Goal: Task Accomplishment & Management: Use online tool/utility

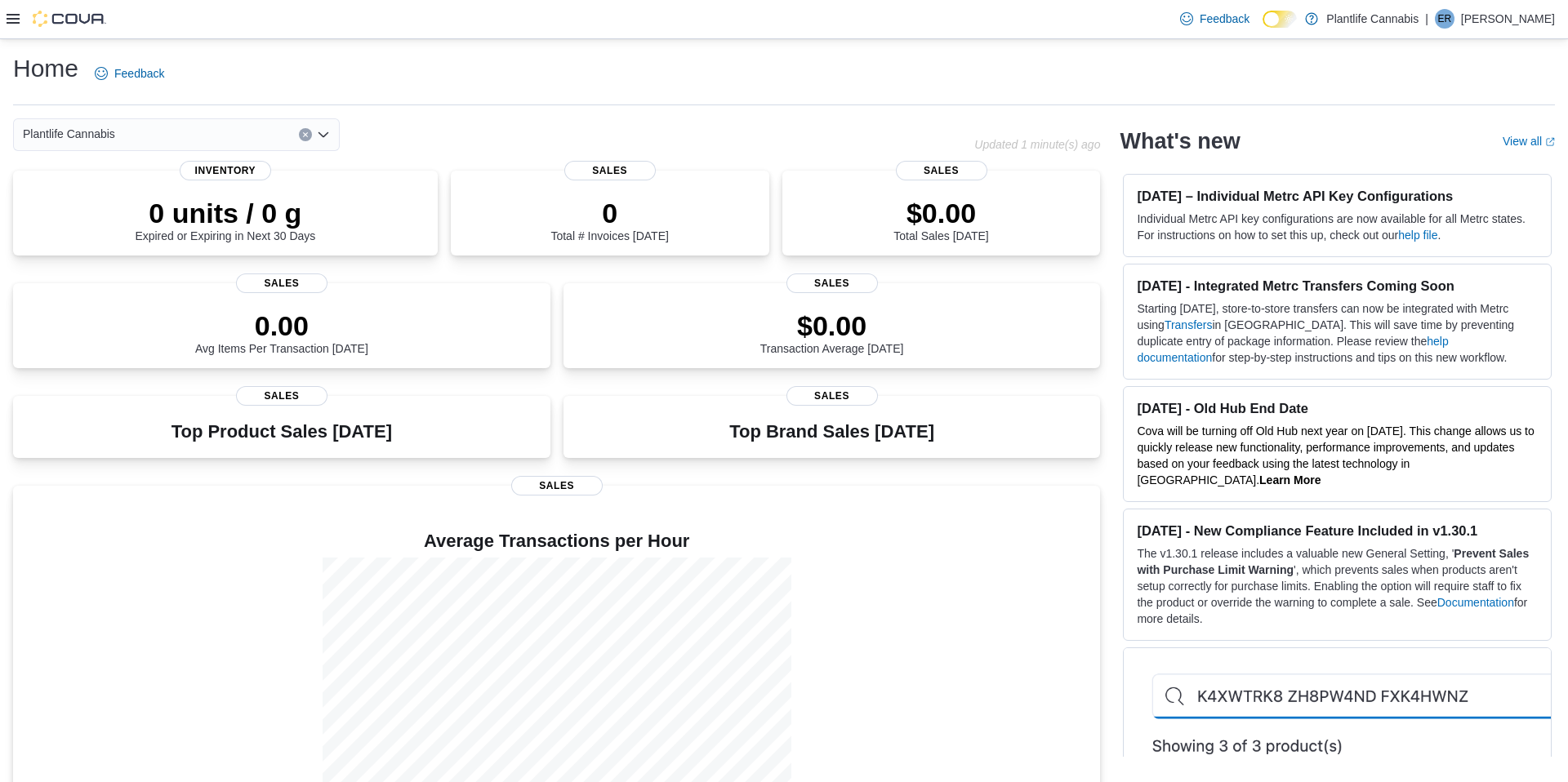
click at [679, 93] on div "Home Feedback" at bounding box center [784, 73] width 1542 height 42
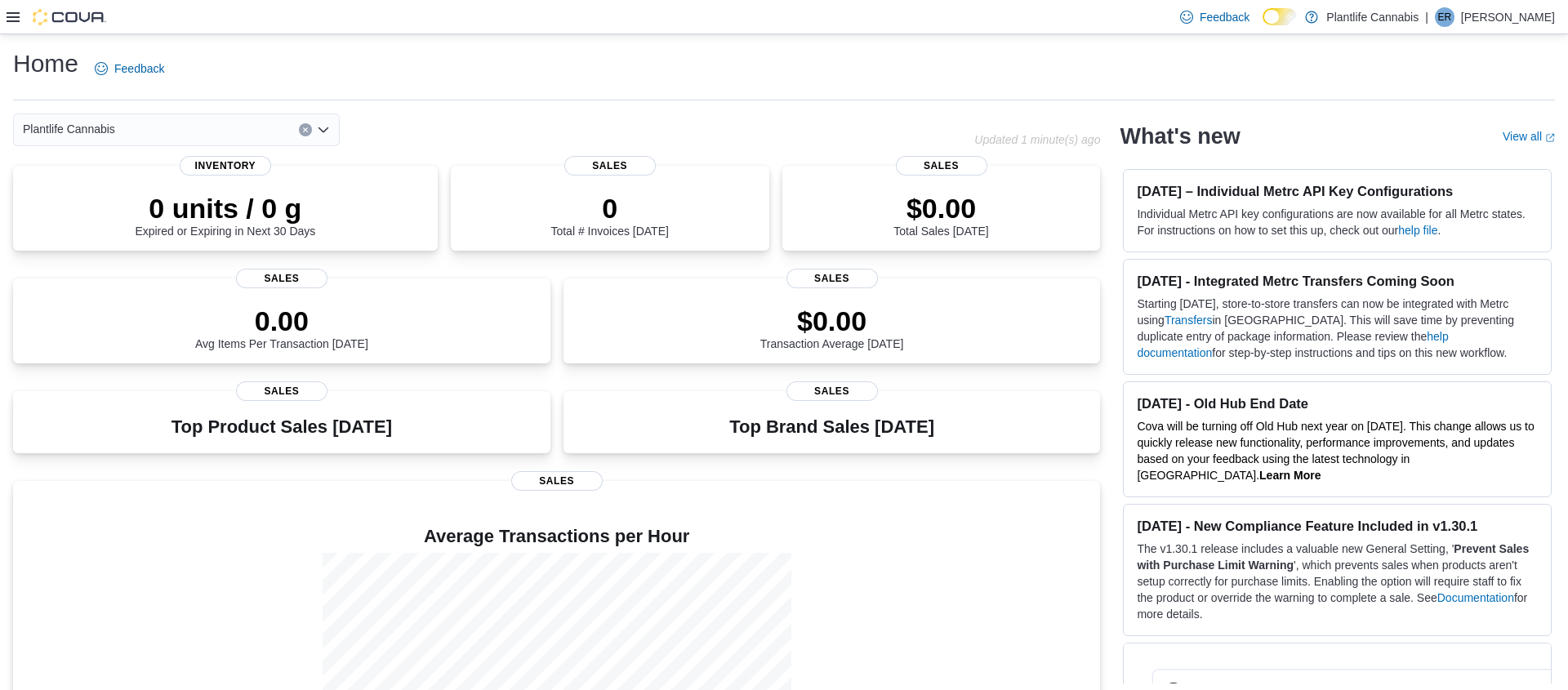
click at [7, 26] on div at bounding box center [56, 16] width 100 height 33
click at [9, 22] on icon at bounding box center [13, 17] width 13 height 13
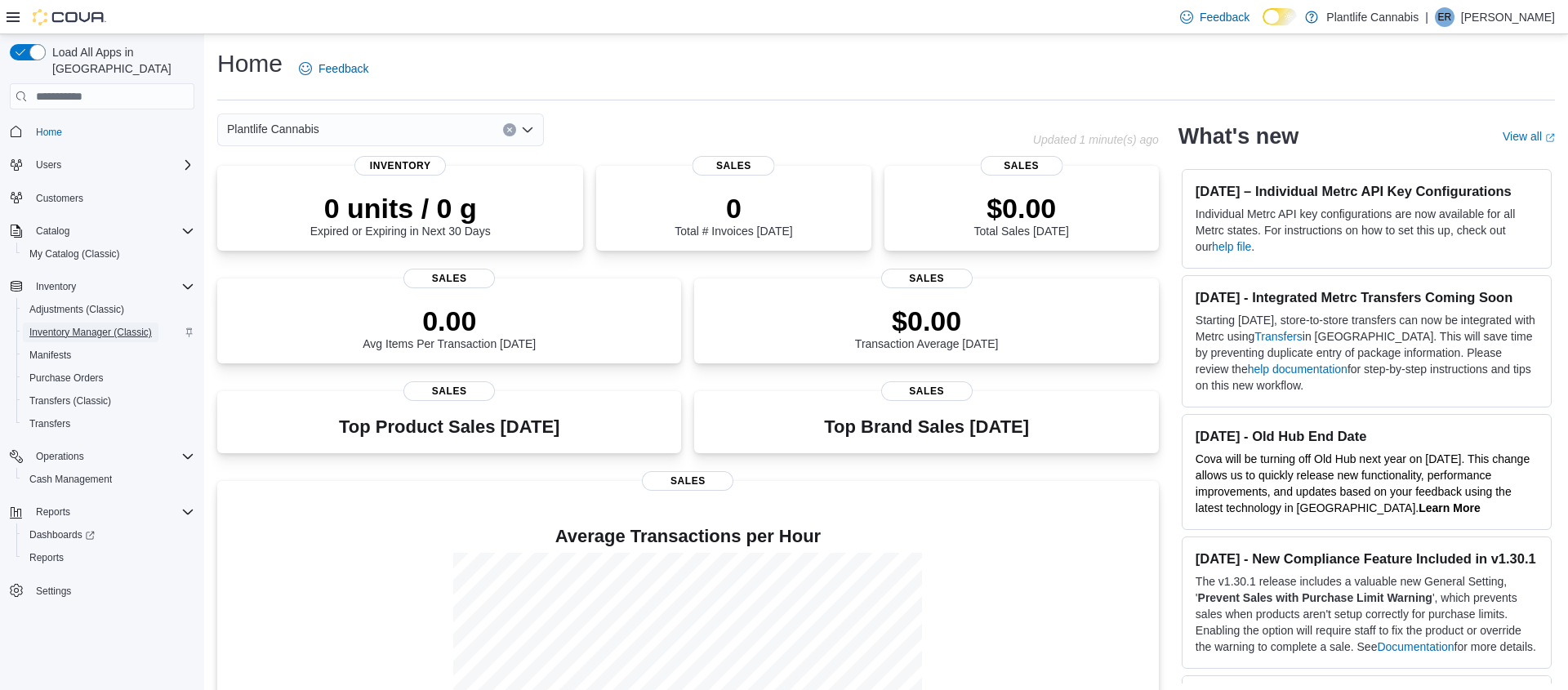
click at [124, 326] on span "Inventory Manager (Classic)" at bounding box center [91, 332] width 122 height 13
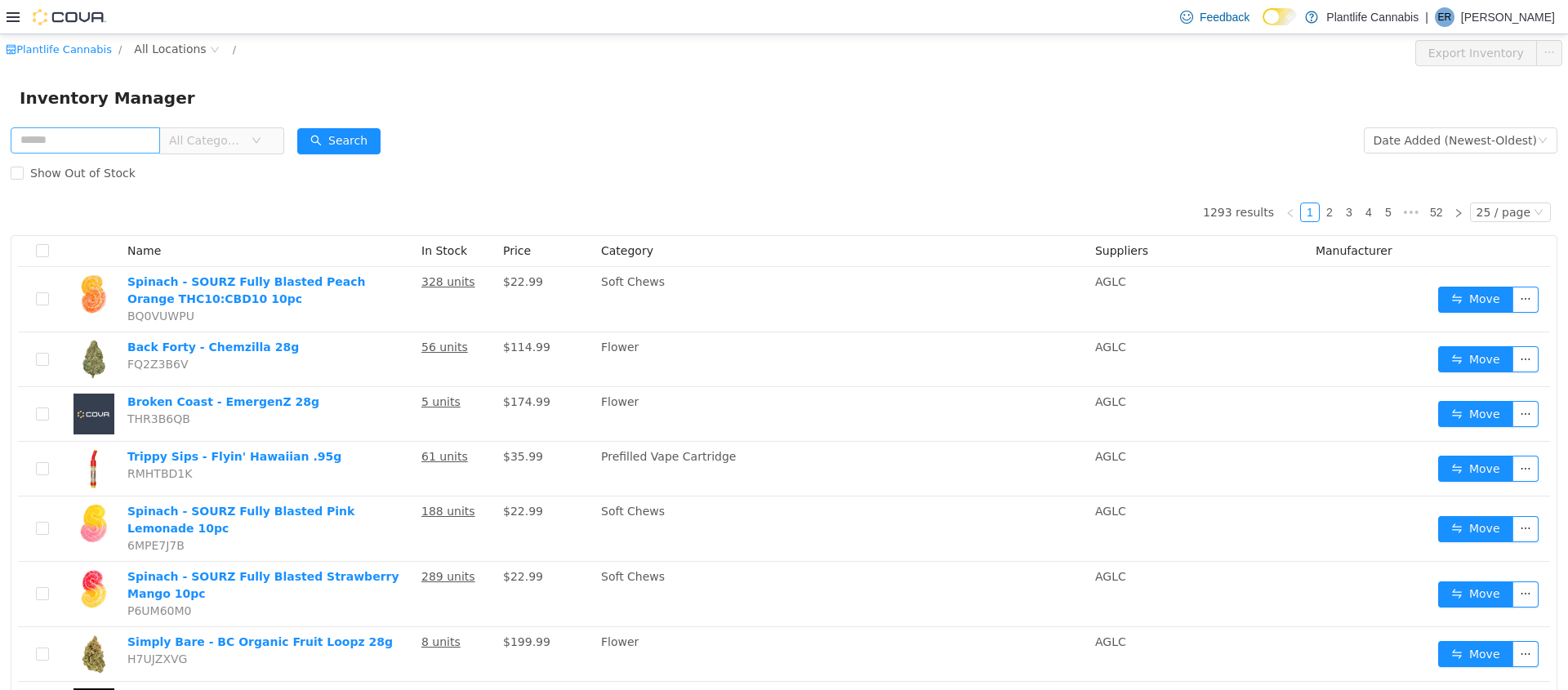
click at [127, 135] on input "text" at bounding box center [85, 140] width 149 height 26
type input "*"
click at [193, 49] on span "All Locations" at bounding box center [170, 49] width 72 height 18
type input "**"
click at [218, 162] on span "Edmonton - Sunwapta" at bounding box center [244, 166] width 127 height 13
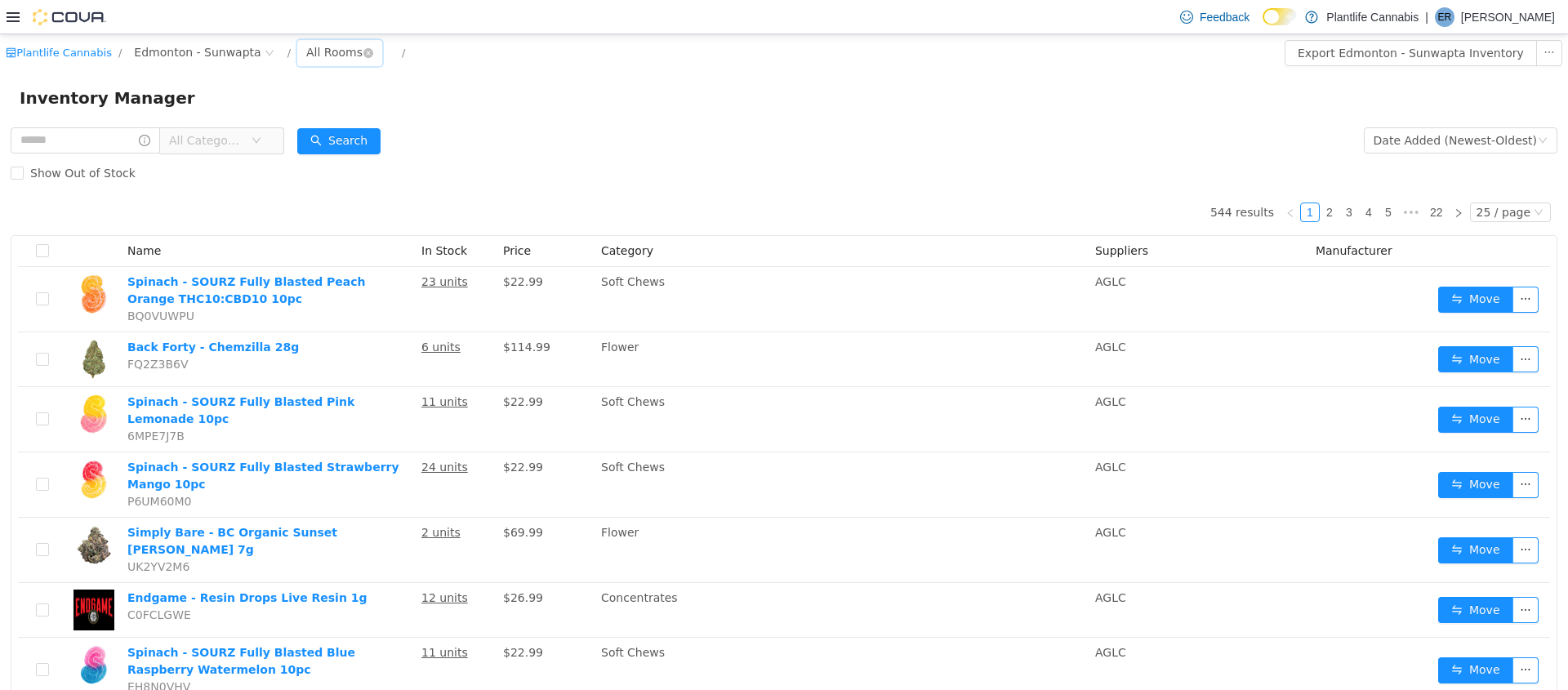
click at [333, 58] on div "All Rooms" at bounding box center [334, 52] width 57 height 24
click at [340, 114] on li "Sales Floor" at bounding box center [331, 112] width 98 height 26
click at [370, 53] on icon "icon: close-circle" at bounding box center [374, 53] width 10 height 10
click at [343, 52] on div "All Rooms" at bounding box center [334, 52] width 57 height 24
click at [335, 119] on li "Sales Floor" at bounding box center [331, 112] width 98 height 26
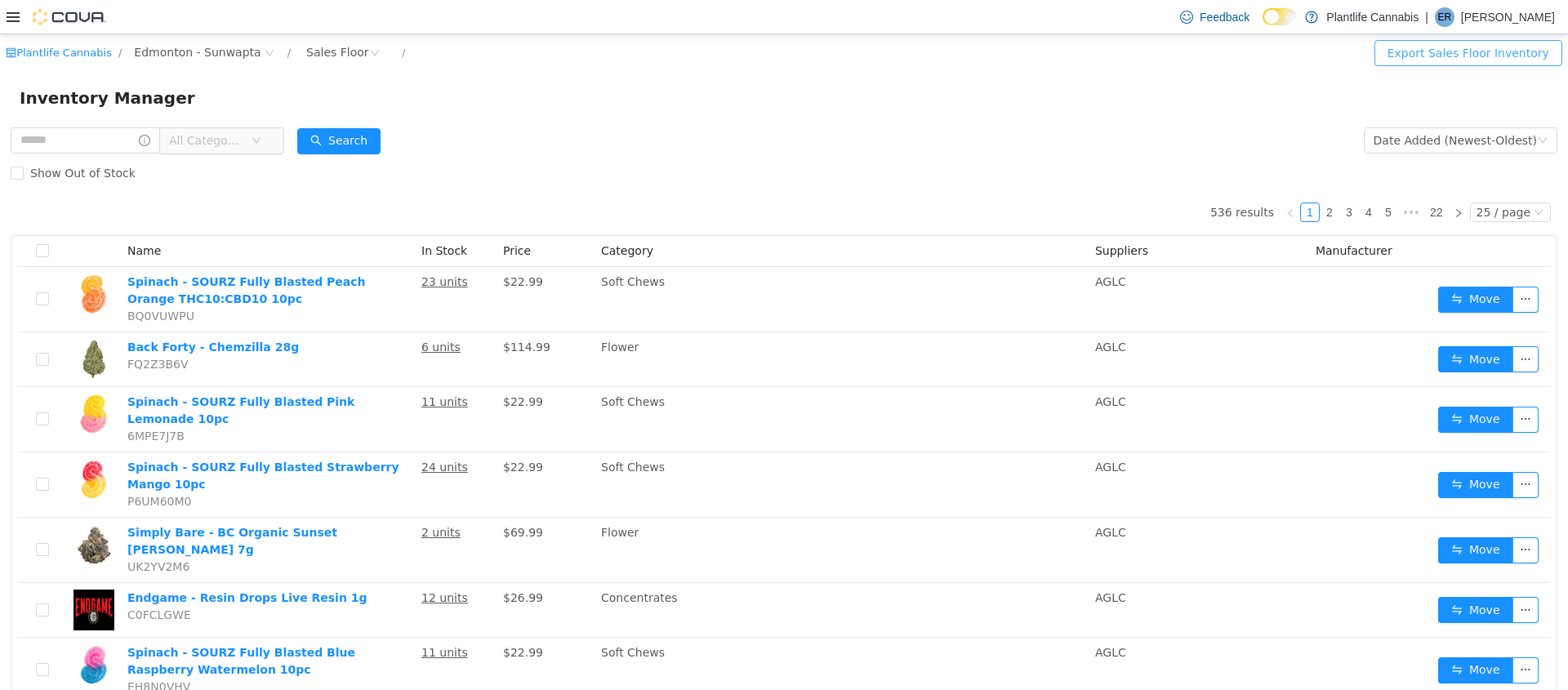
click at [1435, 56] on button "Export Sales Floor Inventory" at bounding box center [1468, 53] width 188 height 26
